Goal: Task Accomplishment & Management: Use online tool/utility

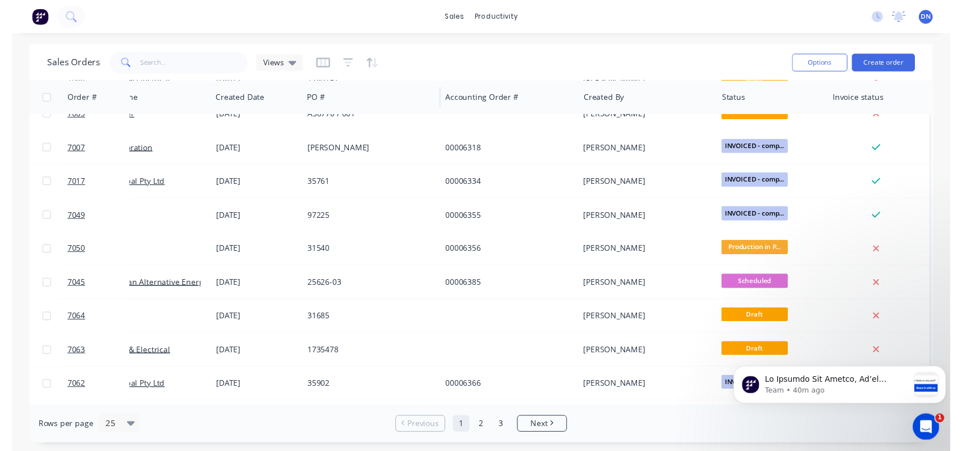
scroll to position [0, 64]
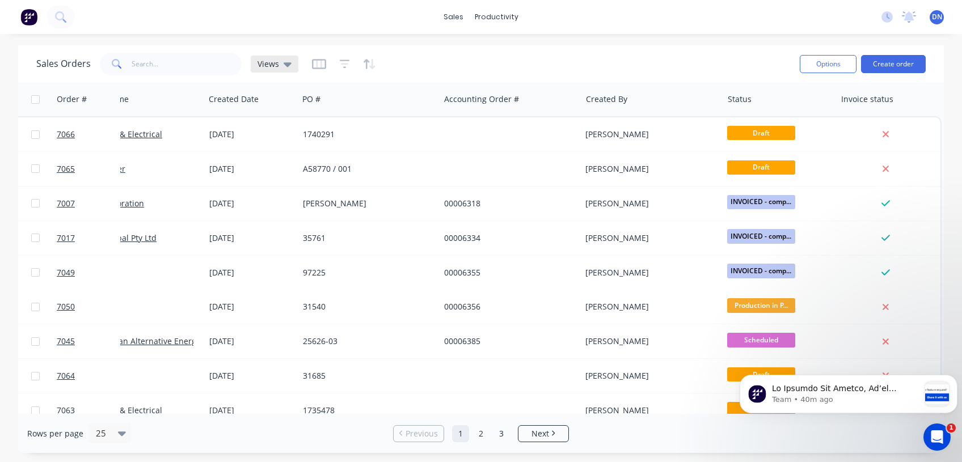
click at [286, 67] on icon at bounding box center [288, 64] width 8 height 12
click at [498, 71] on div "Sales Orders Views" at bounding box center [413, 64] width 754 height 28
click at [477, 13] on div "productivity" at bounding box center [496, 17] width 55 height 17
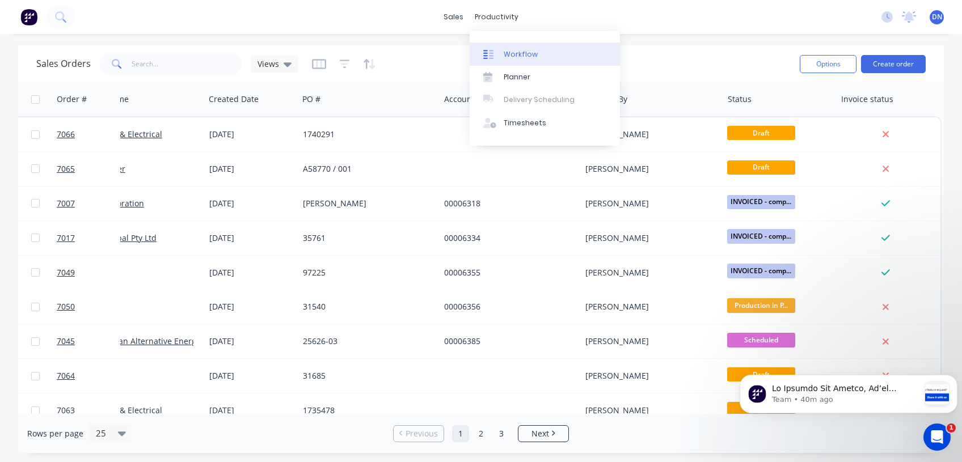
click at [509, 50] on div "Workflow" at bounding box center [520, 54] width 34 height 10
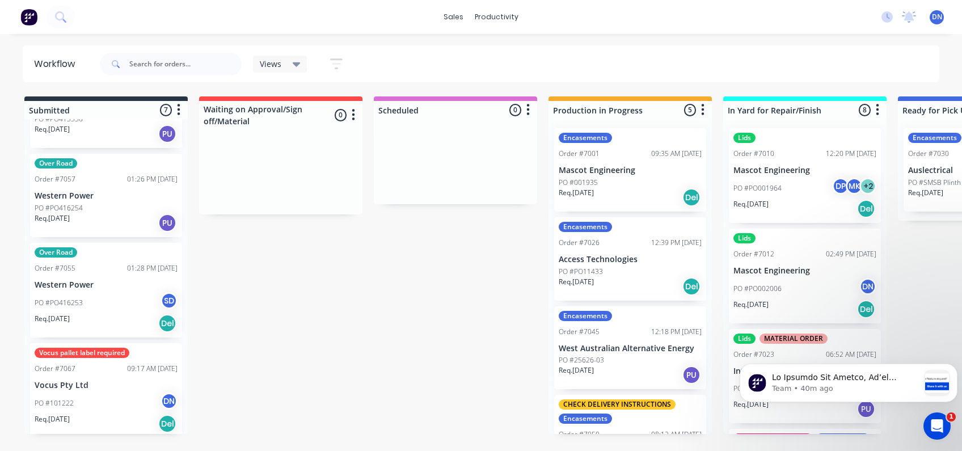
scroll to position [331, 0]
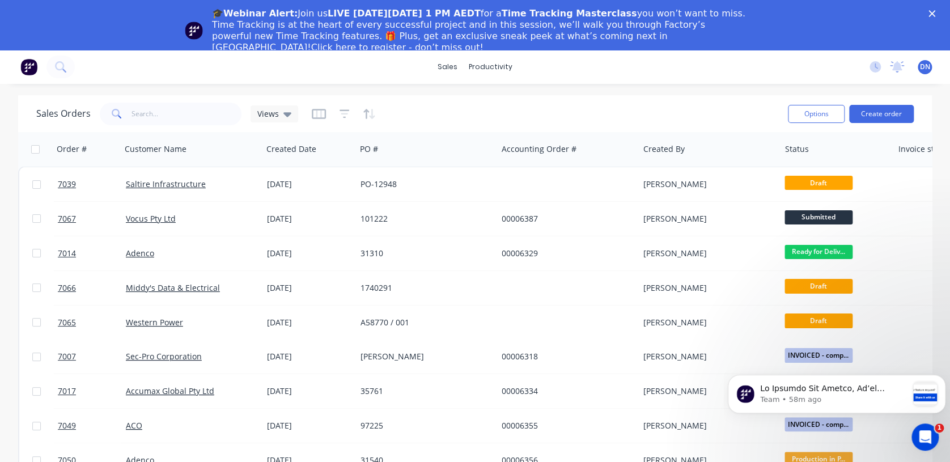
click at [936, 10] on icon "Close" at bounding box center [932, 13] width 7 height 7
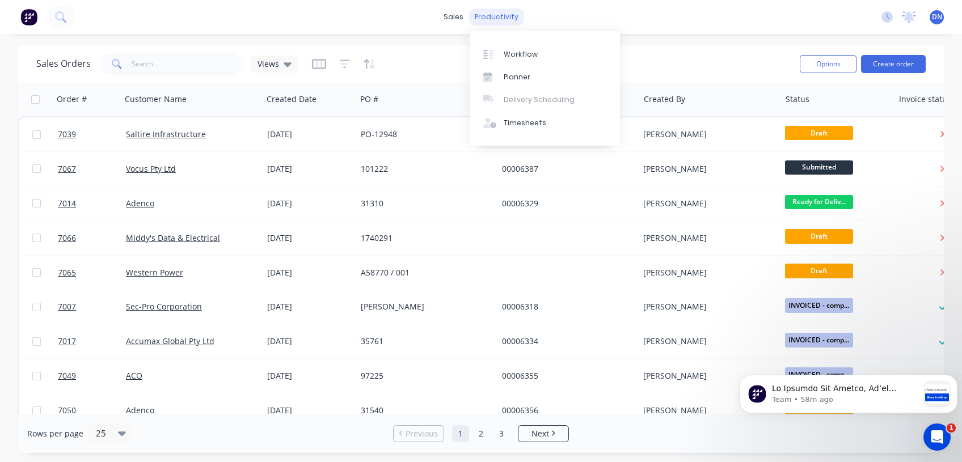
click at [499, 15] on div "productivity" at bounding box center [496, 17] width 55 height 17
click at [511, 50] on div "Workflow" at bounding box center [520, 54] width 34 height 10
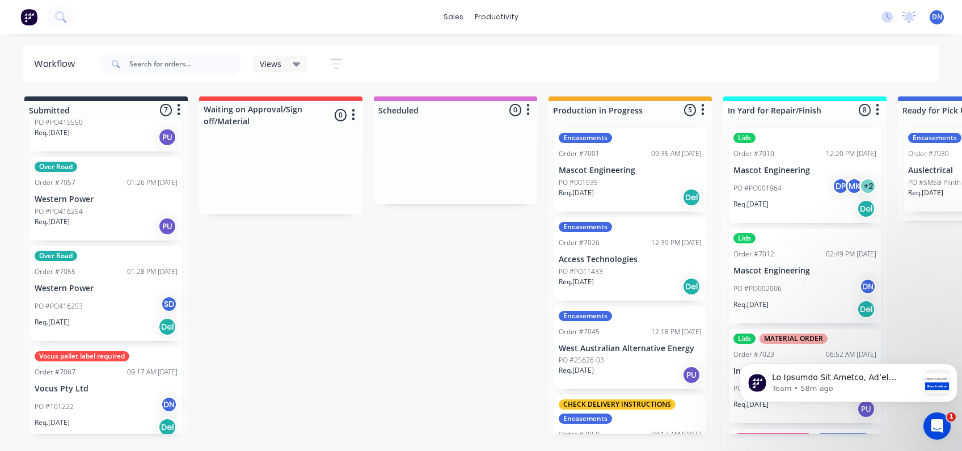
scroll to position [331, 0]
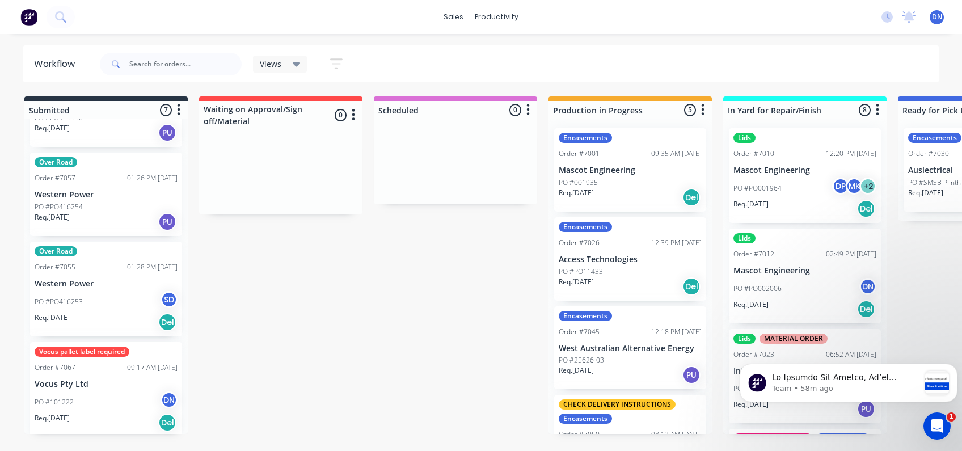
click at [88, 381] on p "Vocus Pty Ltd" at bounding box center [106, 384] width 143 height 10
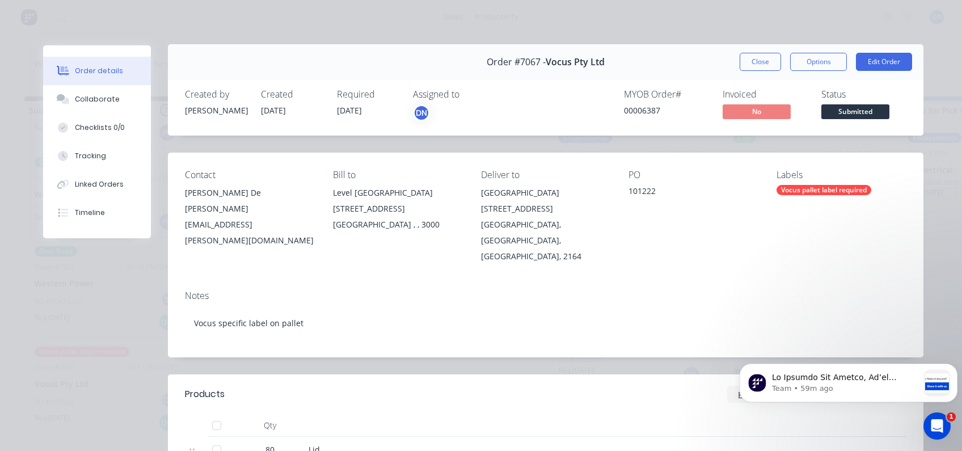
scroll to position [0, 0]
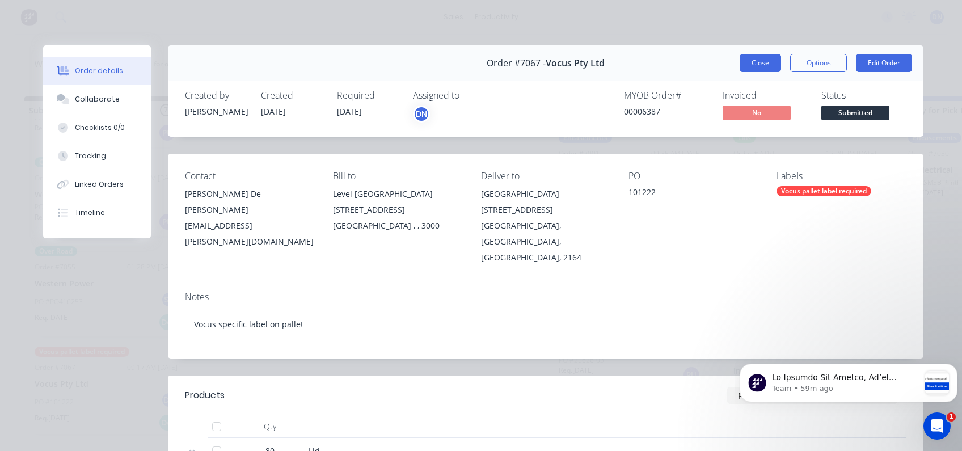
click at [753, 66] on button "Close" at bounding box center [759, 63] width 41 height 18
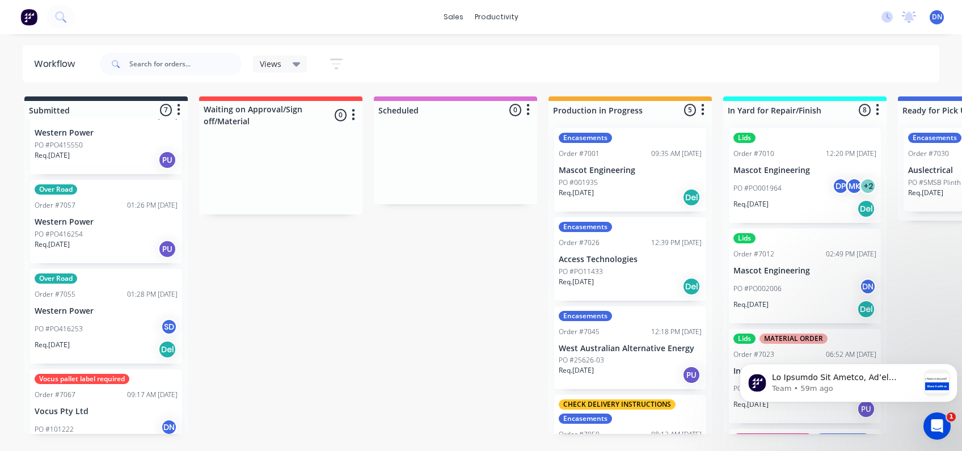
scroll to position [331, 0]
